Goal: Communication & Community: Answer question/provide support

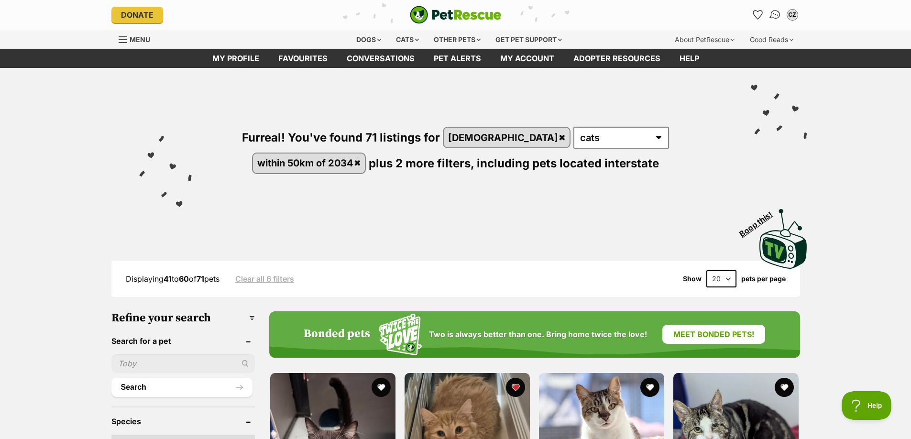
click at [773, 15] on img "Conversations" at bounding box center [775, 15] width 13 height 12
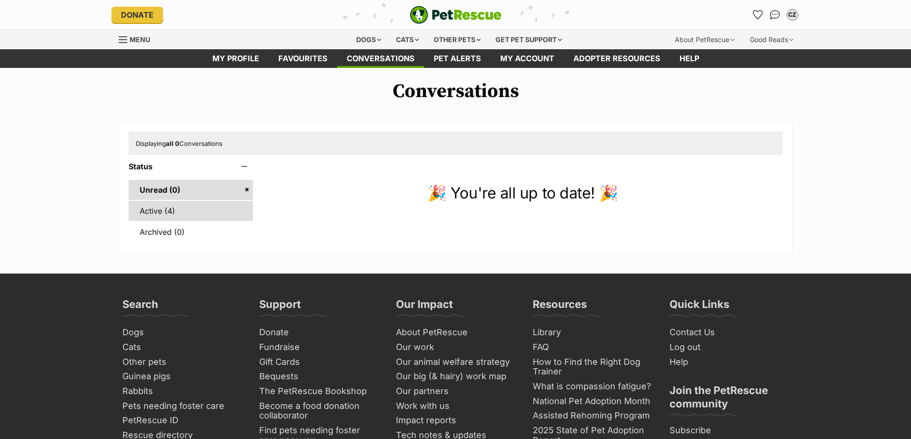
click at [191, 211] on link "Active (4)" at bounding box center [191, 211] width 125 height 20
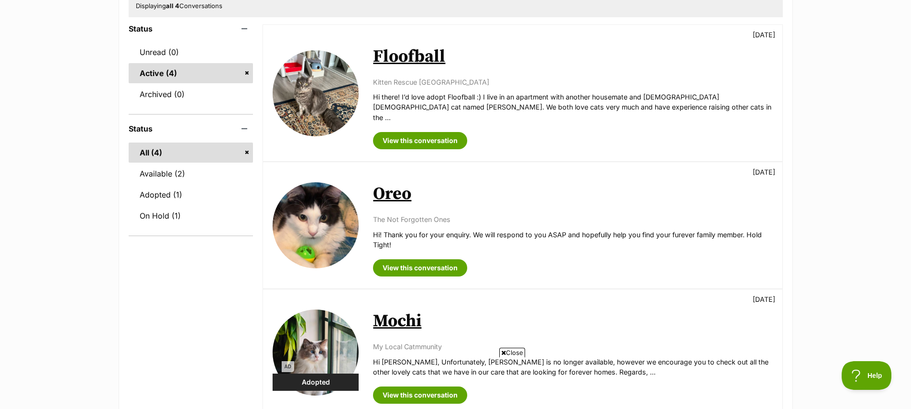
scroll to position [144, 0]
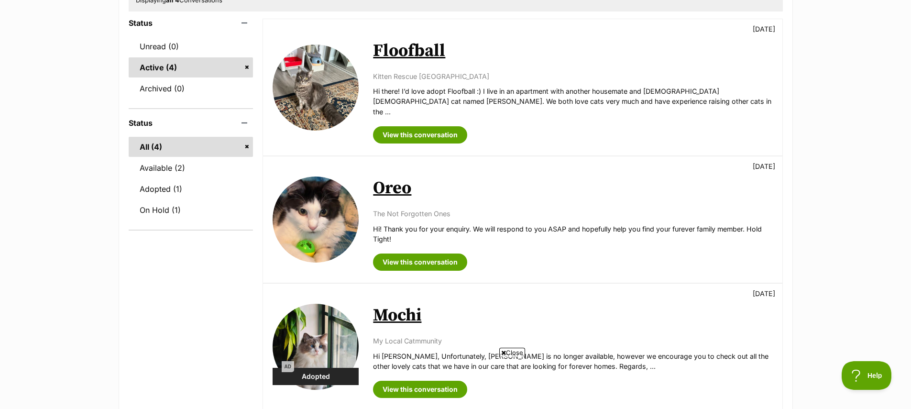
click at [399, 184] on link "Oreo" at bounding box center [392, 188] width 38 height 22
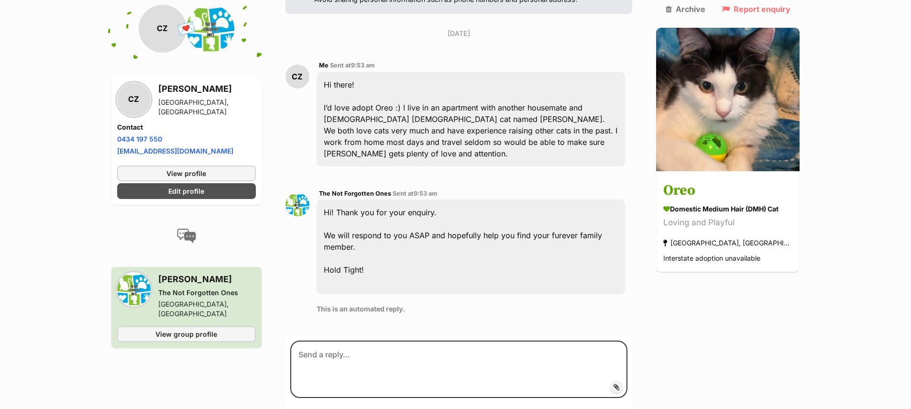
click at [297, 193] on img at bounding box center [298, 205] width 24 height 24
click at [386, 190] on span "The Not Forgotten Ones" at bounding box center [355, 193] width 72 height 7
click at [357, 188] on div "The Not Forgotten Ones Sent at 9:53 am Hi! Thank you for your enquiry. We will …" at bounding box center [471, 254] width 309 height 133
click at [353, 190] on span "The Not Forgotten Ones" at bounding box center [355, 193] width 72 height 7
click at [273, 182] on div "Back to all conversations 💌 Conversation participant details CZ CZ Chloe Zheng …" at bounding box center [455, 173] width 703 height 572
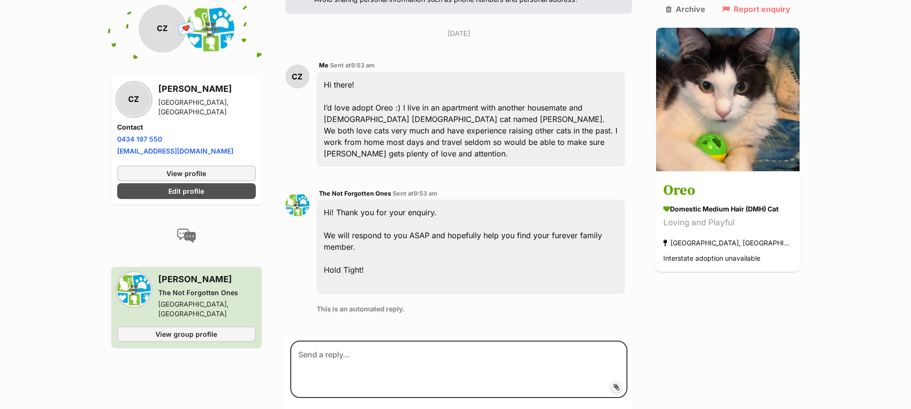
click at [302, 193] on img at bounding box center [298, 205] width 24 height 24
click at [182, 329] on span "View group profile" at bounding box center [186, 334] width 62 height 10
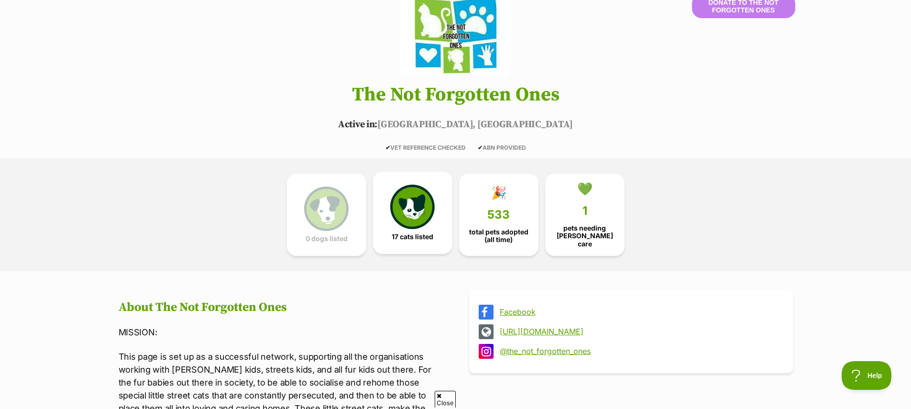
scroll to position [275, 0]
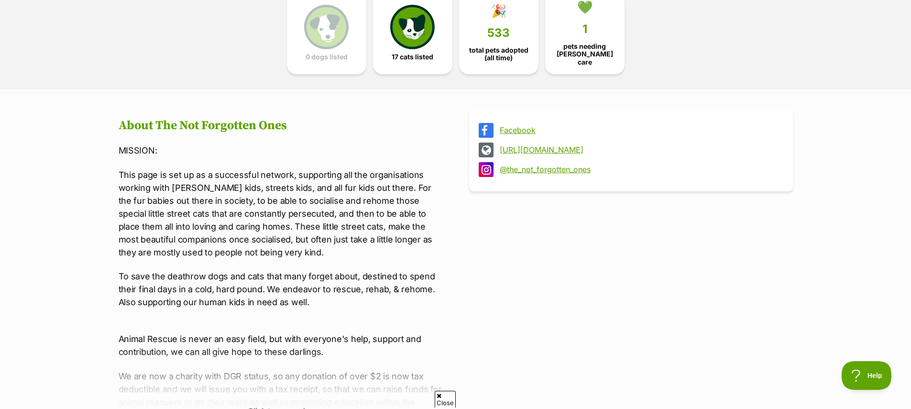
click at [553, 149] on link "http://tnfo.org.au" at bounding box center [640, 149] width 280 height 9
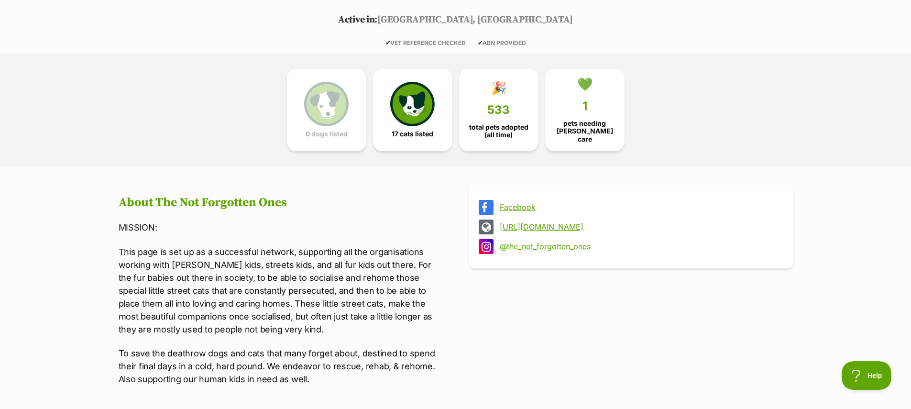
scroll to position [0, 0]
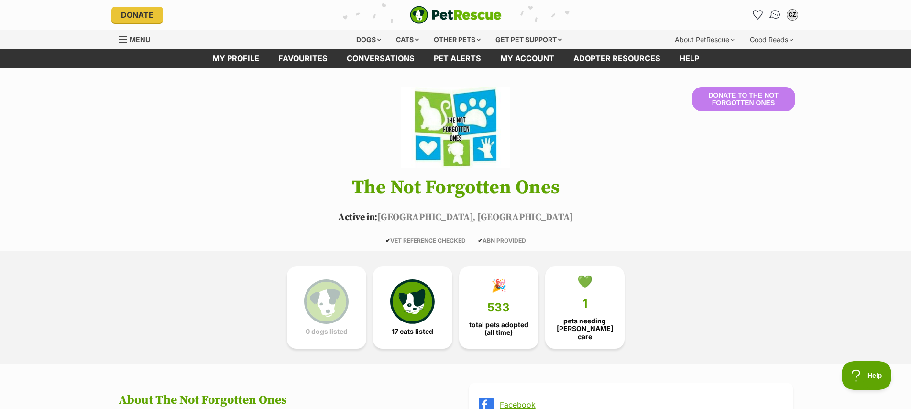
click at [773, 14] on img "Conversations" at bounding box center [775, 15] width 13 height 12
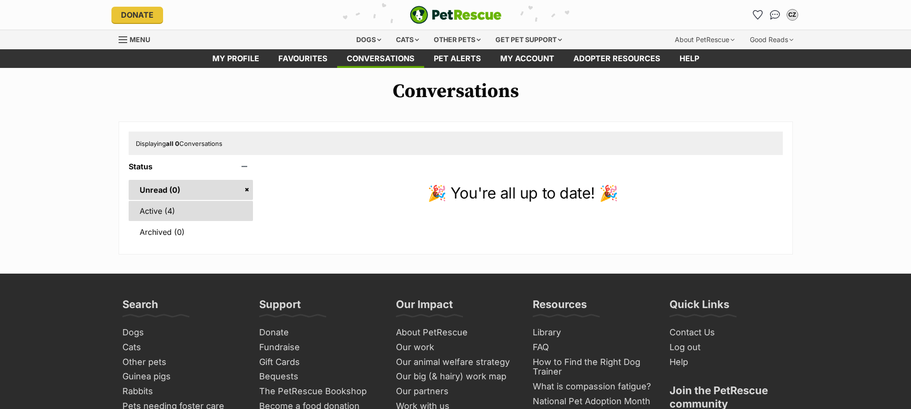
click at [204, 211] on link "Active (4)" at bounding box center [191, 211] width 125 height 20
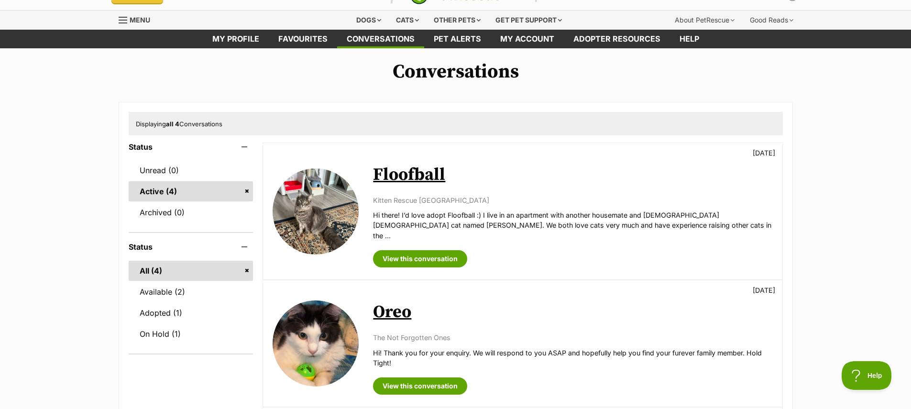
click at [385, 302] on link "Oreo" at bounding box center [392, 312] width 38 height 22
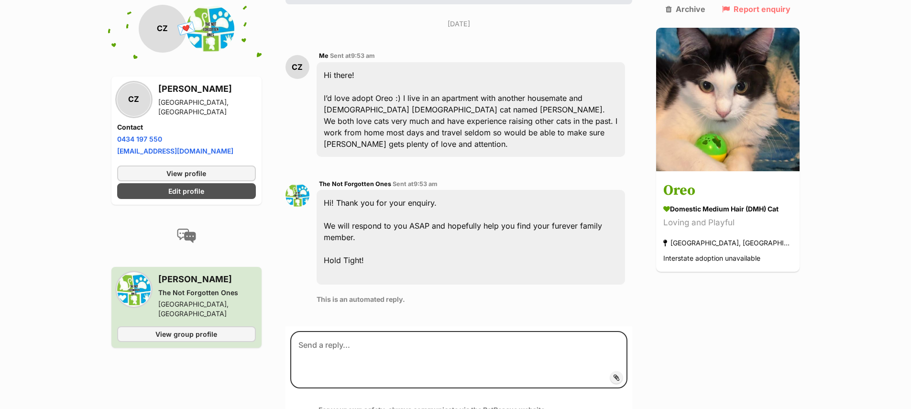
scroll to position [203, 0]
click at [508, 272] on div "The Not Forgotten Ones Sent at 9:53 am Hi! Thank you for your enquiry. We will …" at bounding box center [471, 244] width 309 height 133
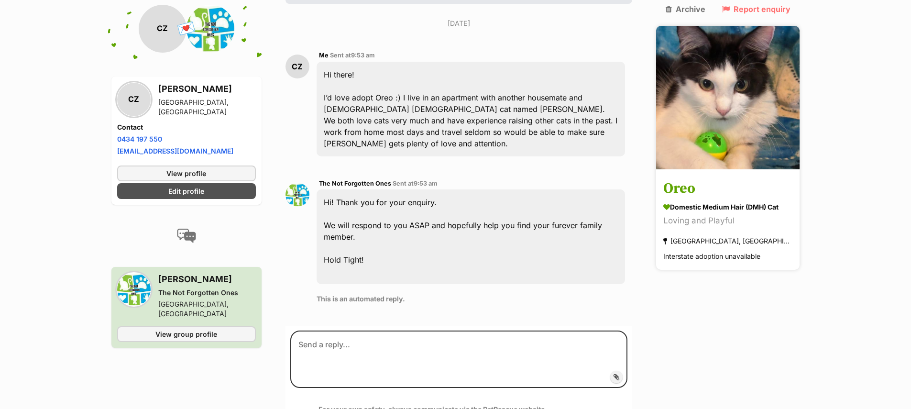
click at [732, 202] on div "Domestic Medium Hair (DMH) Cat" at bounding box center [728, 207] width 129 height 10
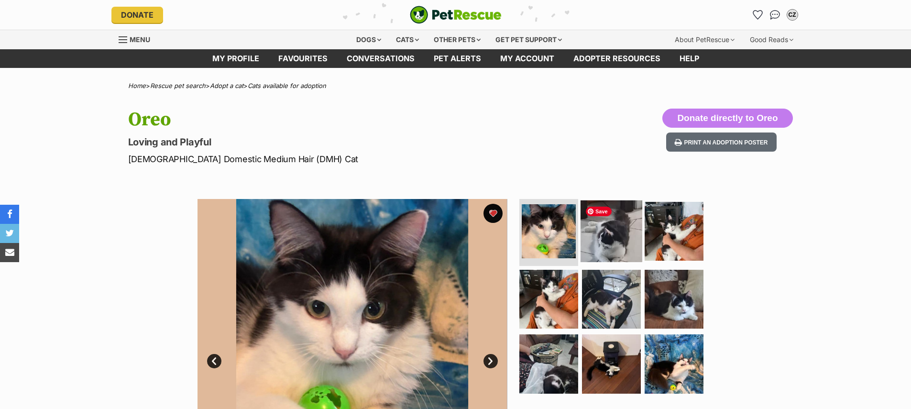
click at [611, 247] on img at bounding box center [612, 231] width 62 height 62
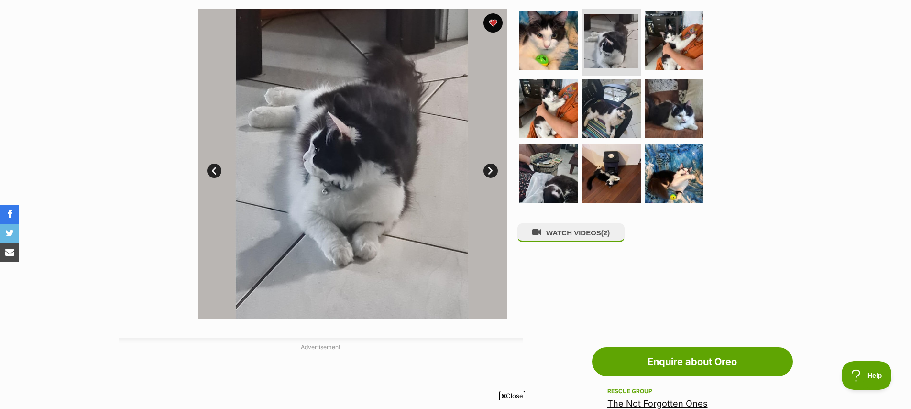
scroll to position [50, 0]
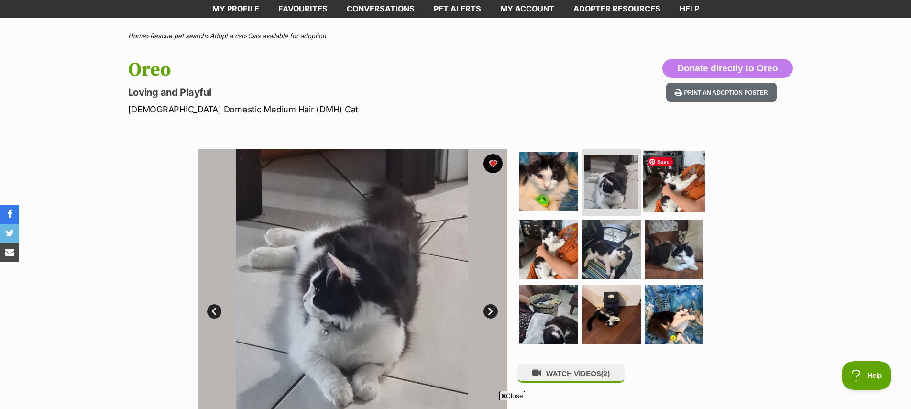
click at [679, 175] on img at bounding box center [674, 182] width 62 height 62
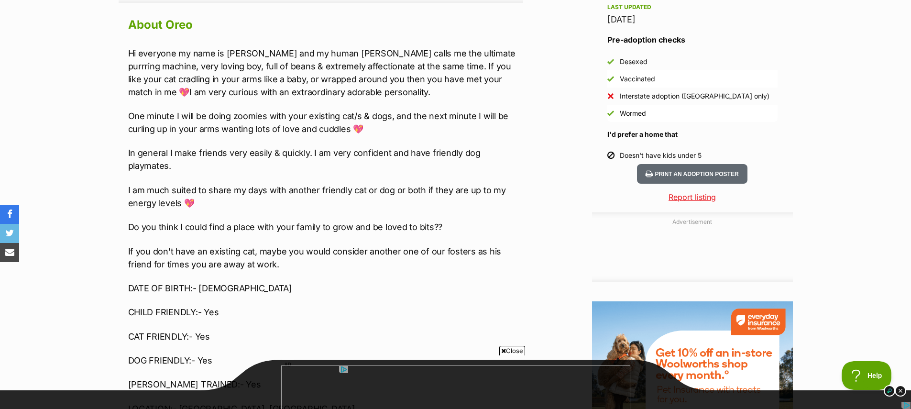
scroll to position [838, 0]
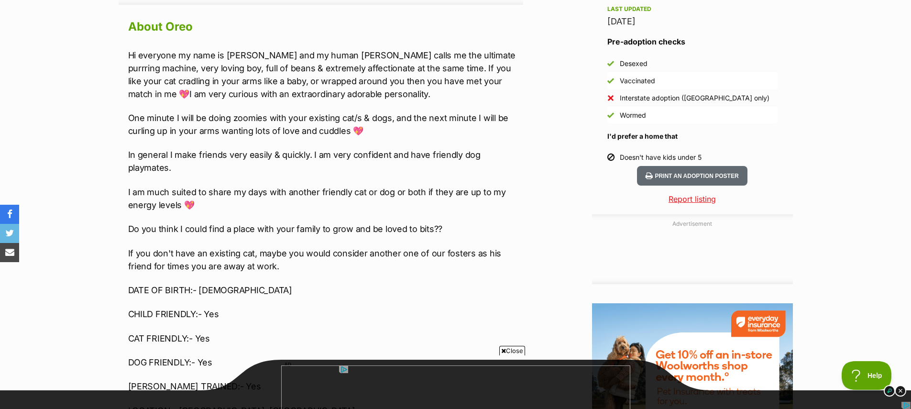
click at [534, 232] on div "Advertisement AD Adoption information I've been adopted! This pet is no longer …" at bounding box center [456, 345] width 675 height 1311
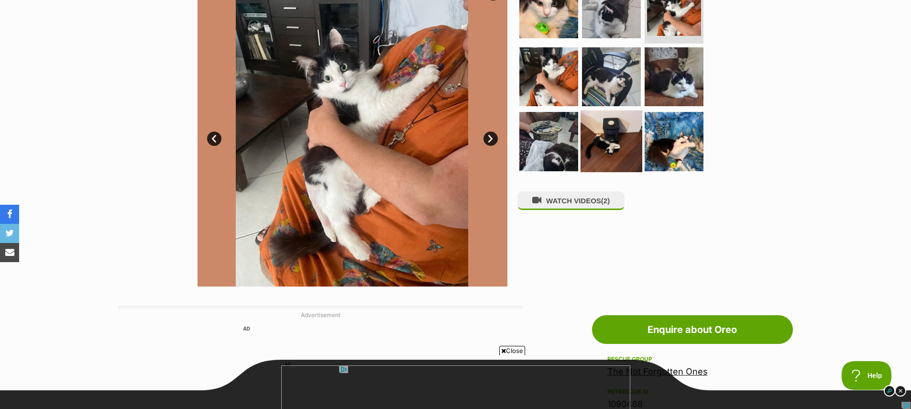
scroll to position [206, 0]
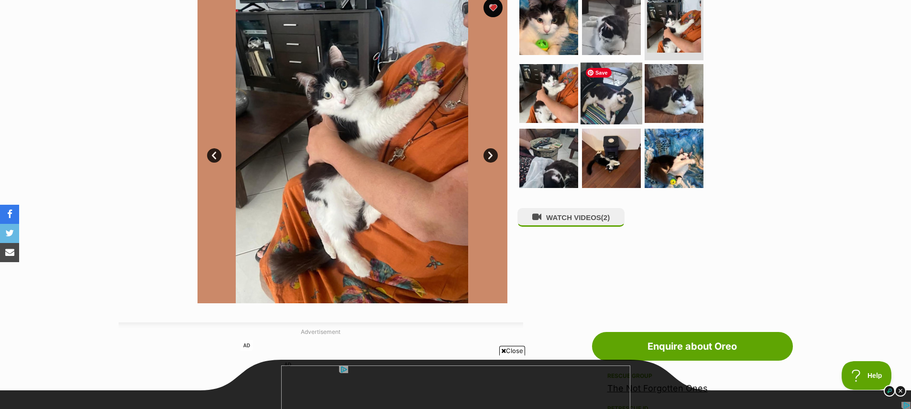
click at [609, 87] on img at bounding box center [612, 93] width 62 height 62
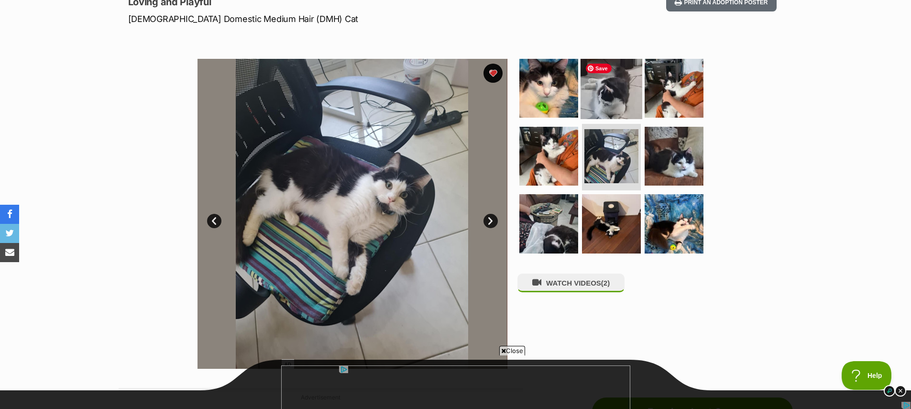
scroll to position [0, 0]
click at [609, 89] on img at bounding box center [612, 88] width 62 height 62
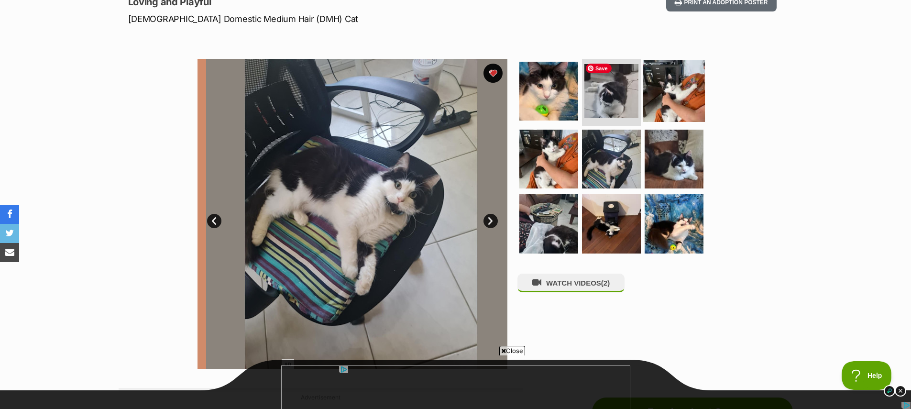
scroll to position [0, 8]
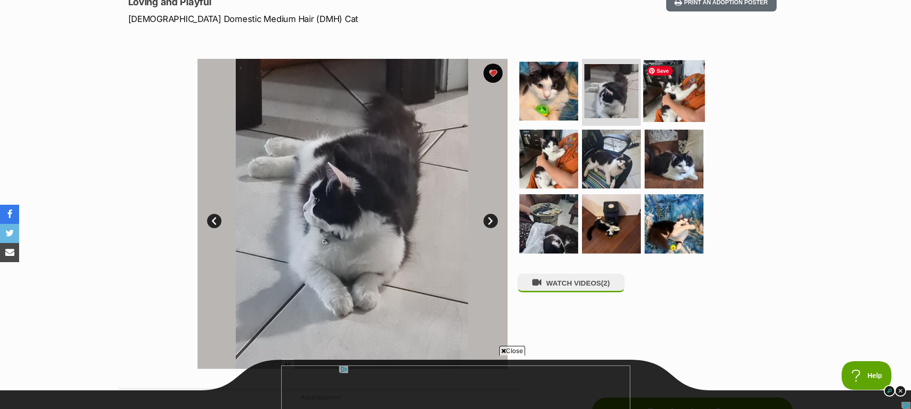
click at [661, 95] on img at bounding box center [674, 91] width 62 height 62
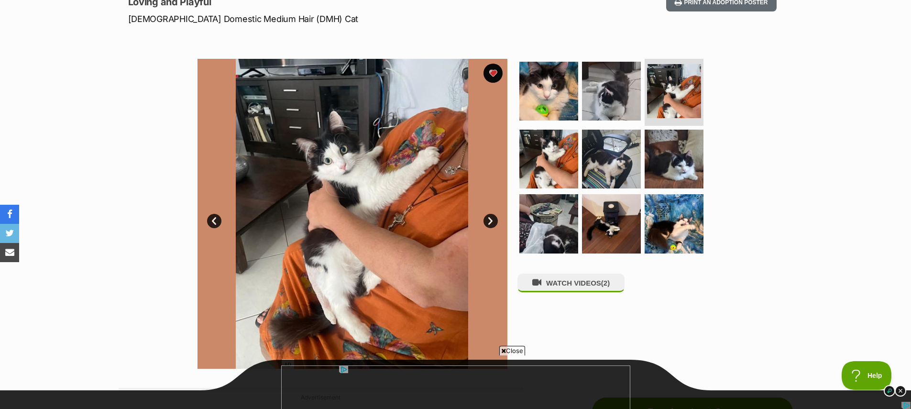
scroll to position [0, 0]
click at [692, 162] on img at bounding box center [674, 159] width 62 height 62
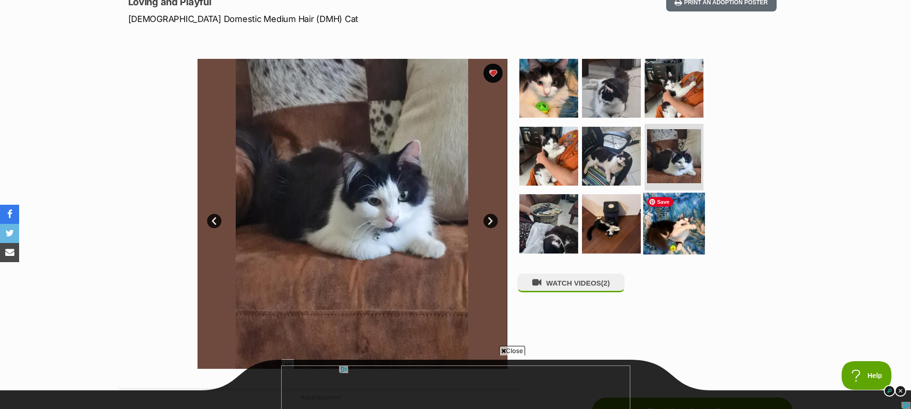
click at [669, 238] on img at bounding box center [674, 224] width 62 height 62
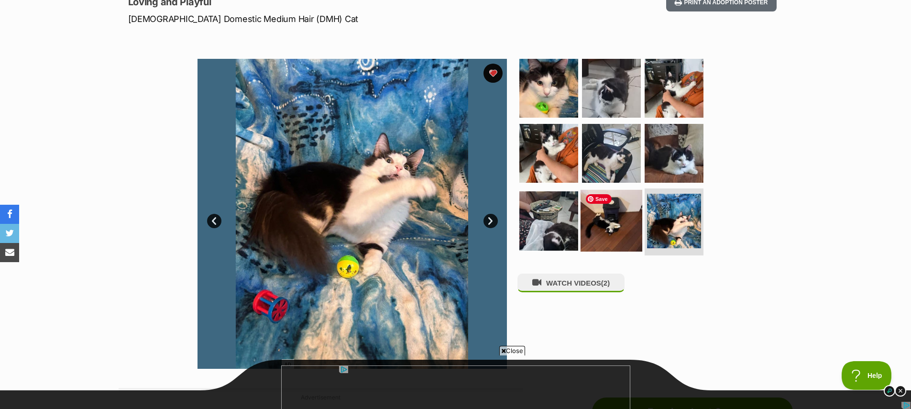
click at [613, 230] on img at bounding box center [612, 221] width 62 height 62
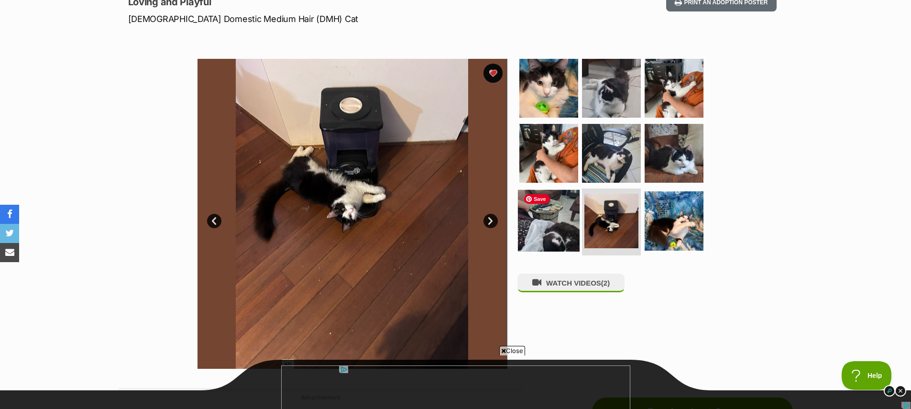
click at [534, 227] on img at bounding box center [549, 221] width 62 height 62
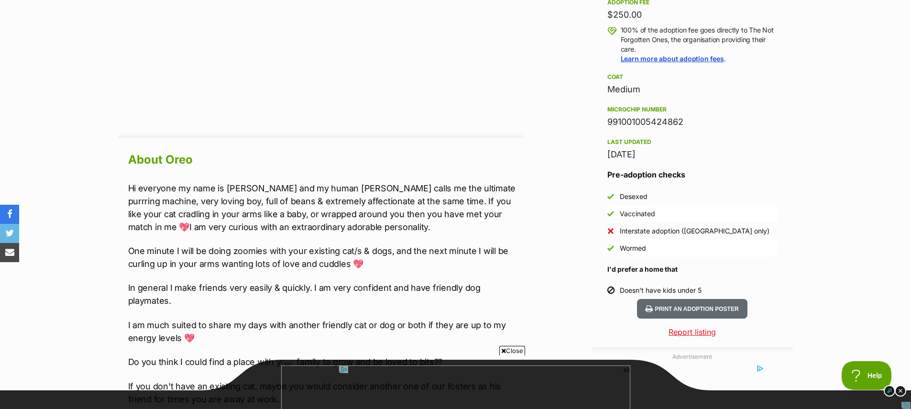
scroll to position [709, 0]
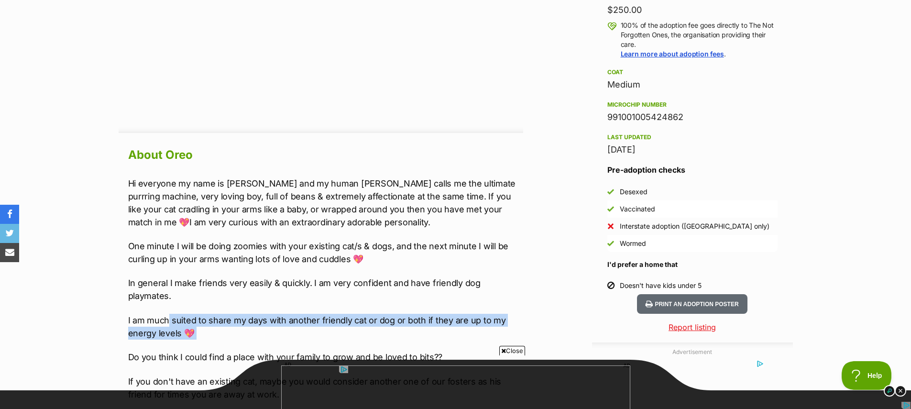
drag, startPoint x: 169, startPoint y: 308, endPoint x: 310, endPoint y: 328, distance: 142.1
click at [310, 328] on div "Hi everyone my name is [PERSON_NAME] and my human [PERSON_NAME] calls me the ul…" at bounding box center [325, 361] width 395 height 368
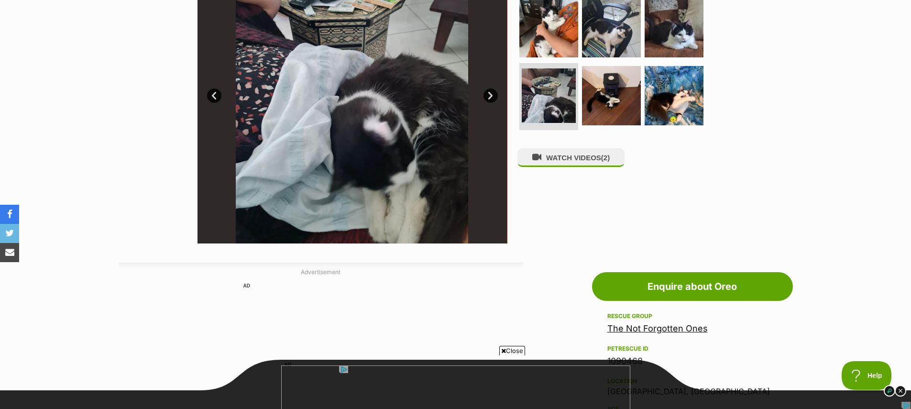
scroll to position [0, 0]
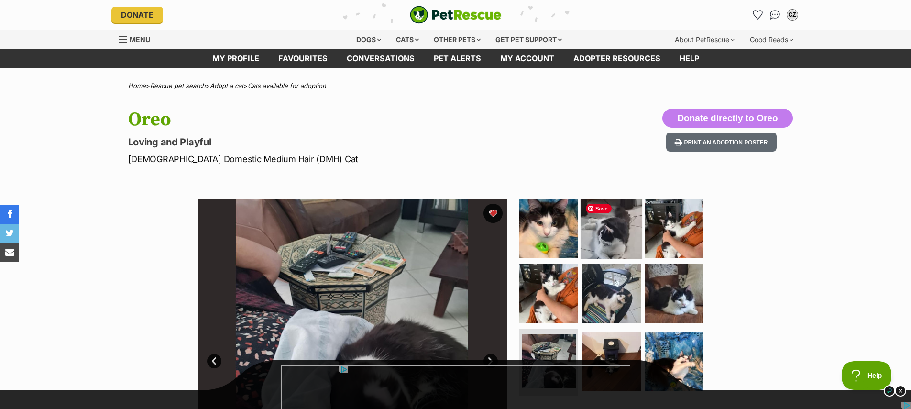
click at [636, 211] on img at bounding box center [612, 229] width 62 height 62
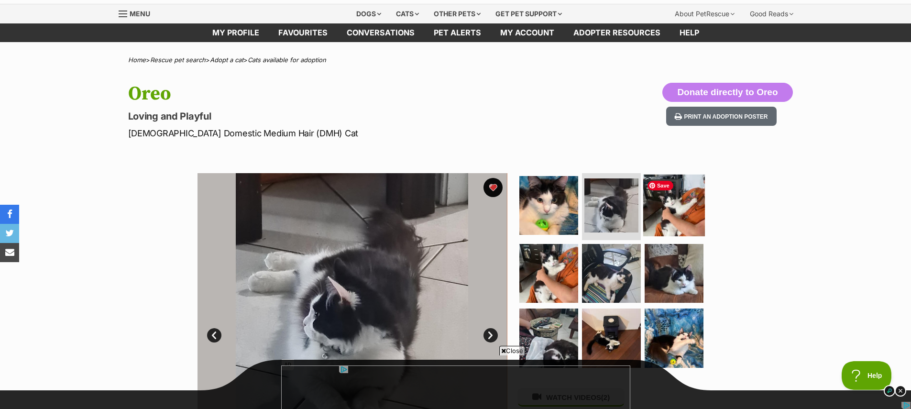
scroll to position [43, 0]
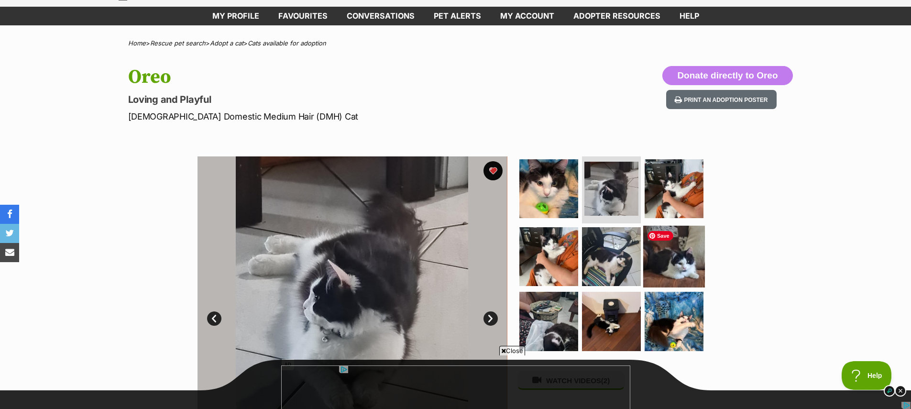
click at [691, 254] on img at bounding box center [674, 256] width 62 height 62
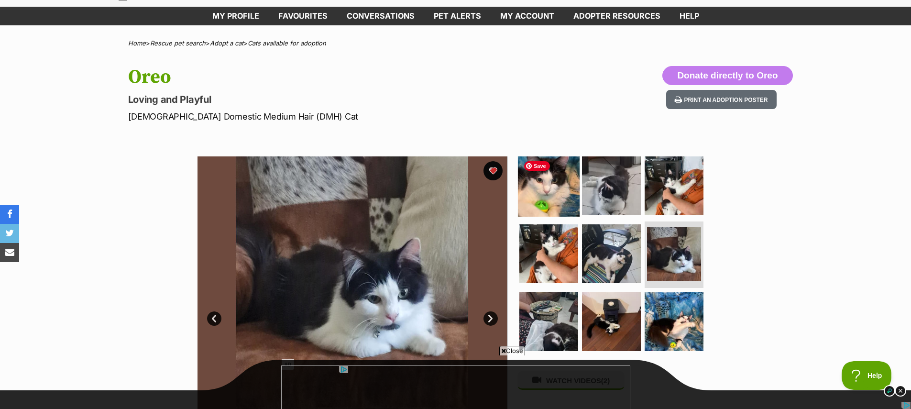
click at [556, 190] on img at bounding box center [549, 186] width 62 height 62
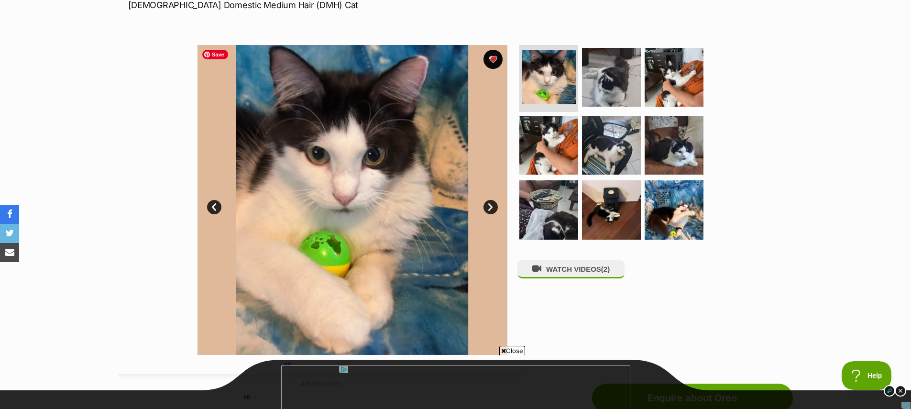
scroll to position [144, 0]
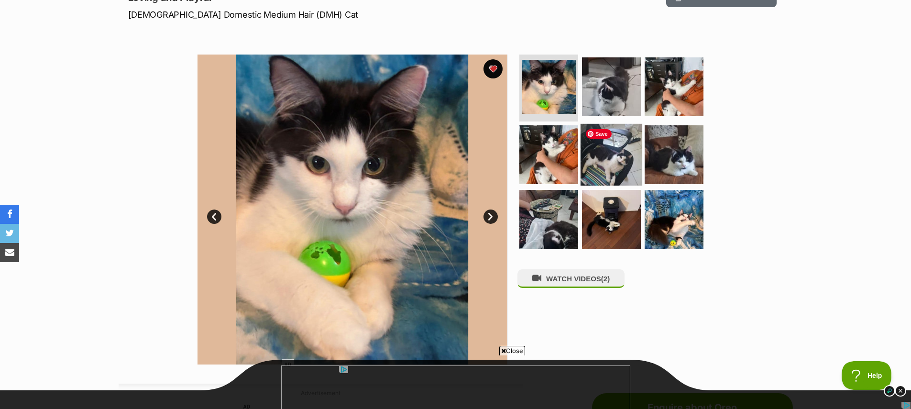
click at [604, 148] on img at bounding box center [612, 154] width 62 height 62
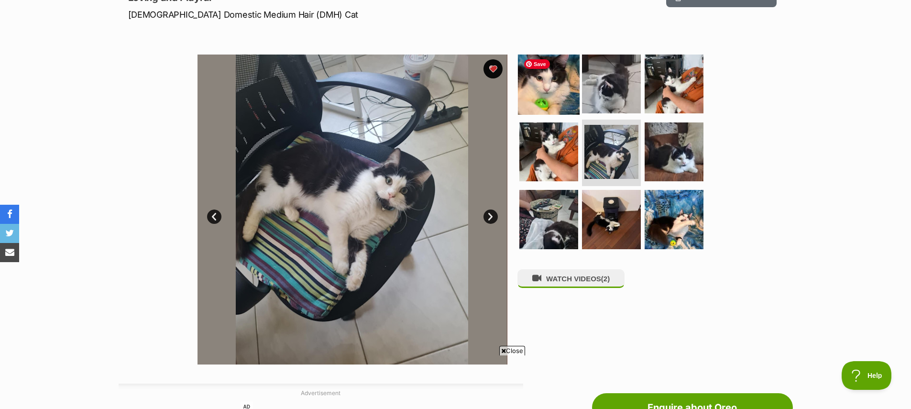
click at [529, 89] on img at bounding box center [549, 84] width 62 height 62
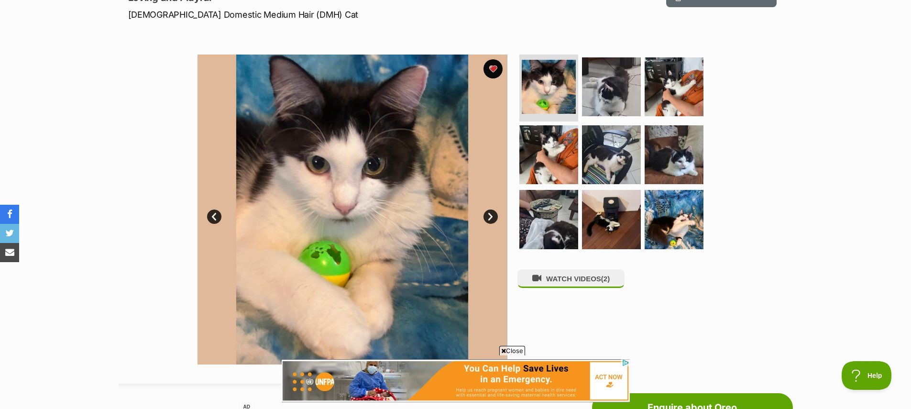
scroll to position [0, 0]
